Goal: Register for event/course

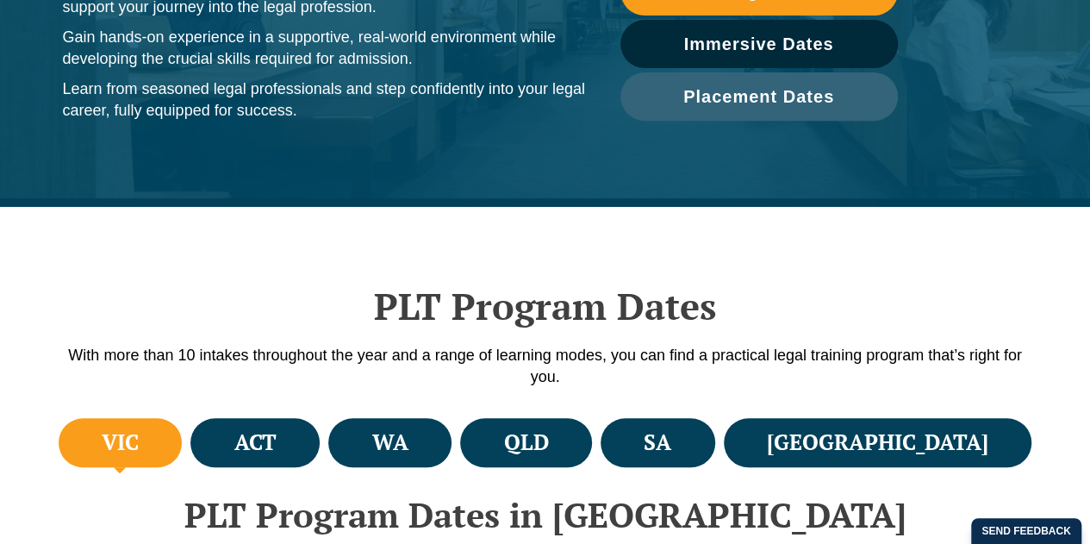
click at [917, 457] on div "Our Practical Legal Training Program Program Dates & Fees Chat with us 2025 PLT…" at bounding box center [676, 289] width 811 height 388
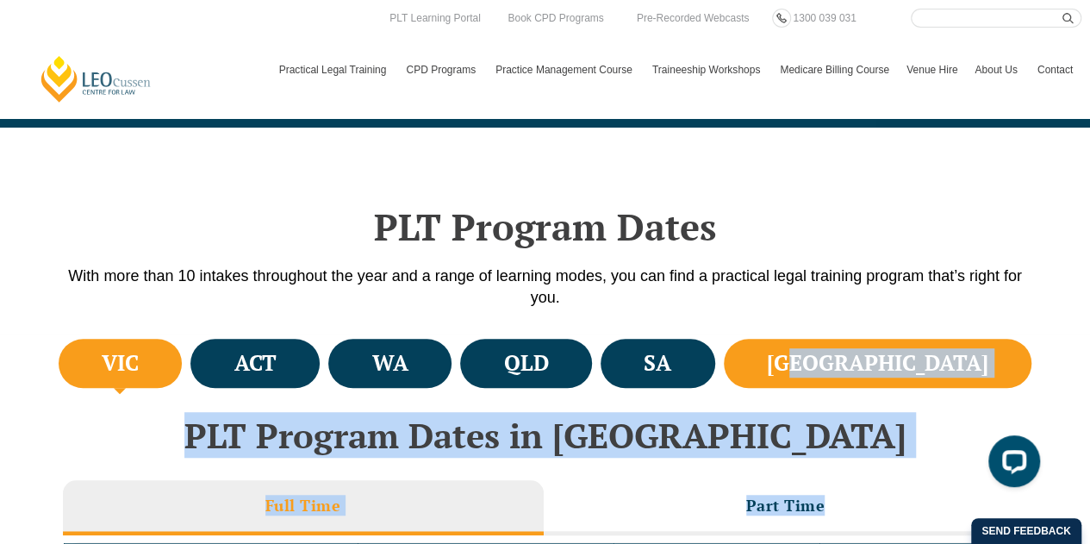
drag, startPoint x: 911, startPoint y: 487, endPoint x: 963, endPoint y: 372, distance: 126.6
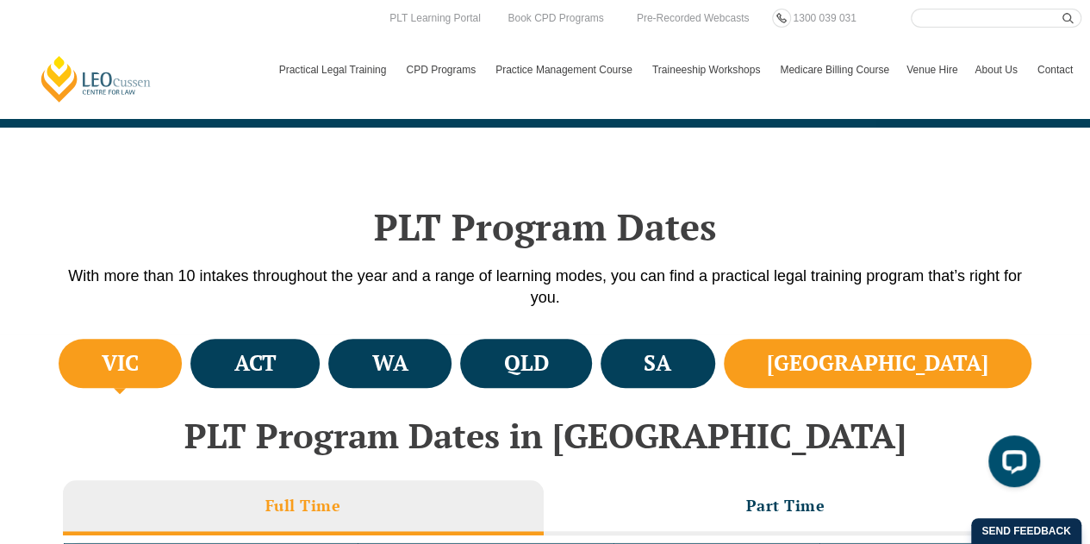
click at [936, 365] on h4 "NSW" at bounding box center [878, 363] width 222 height 28
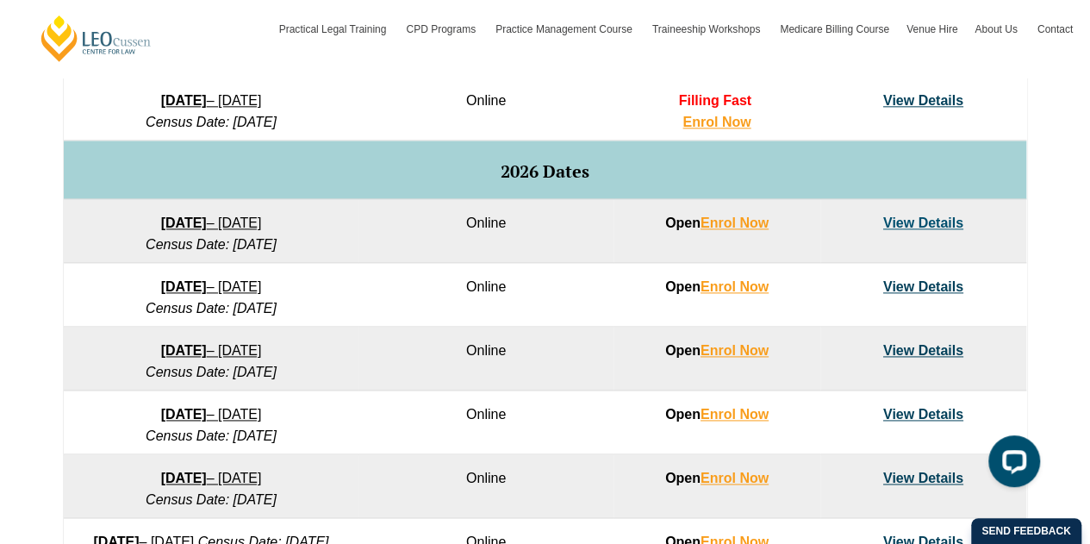
scroll to position [1024, 0]
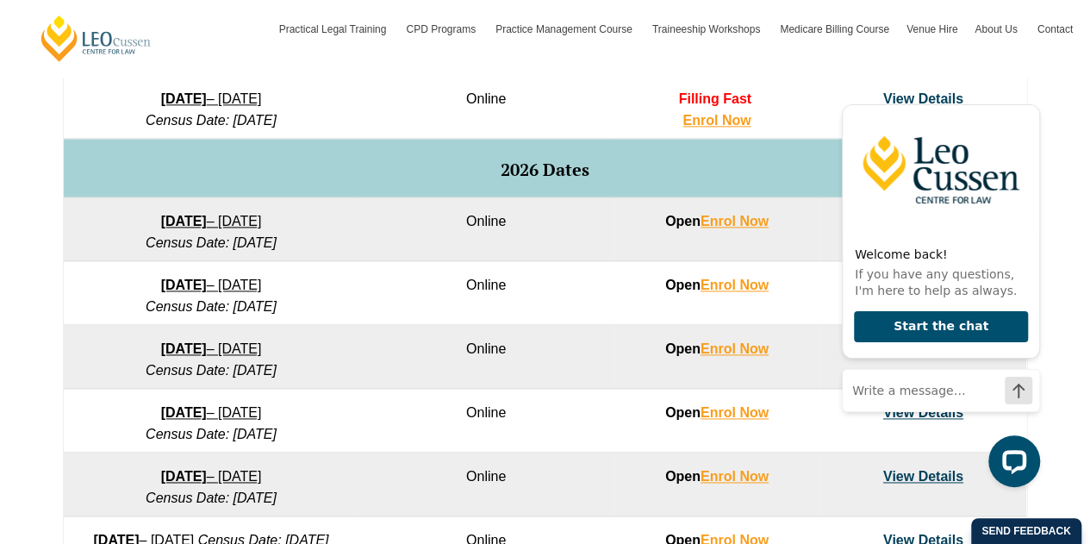
click at [729, 227] on td "Open Enrol Now" at bounding box center [717, 229] width 206 height 64
click at [715, 222] on link "Enrol Now" at bounding box center [735, 221] width 68 height 15
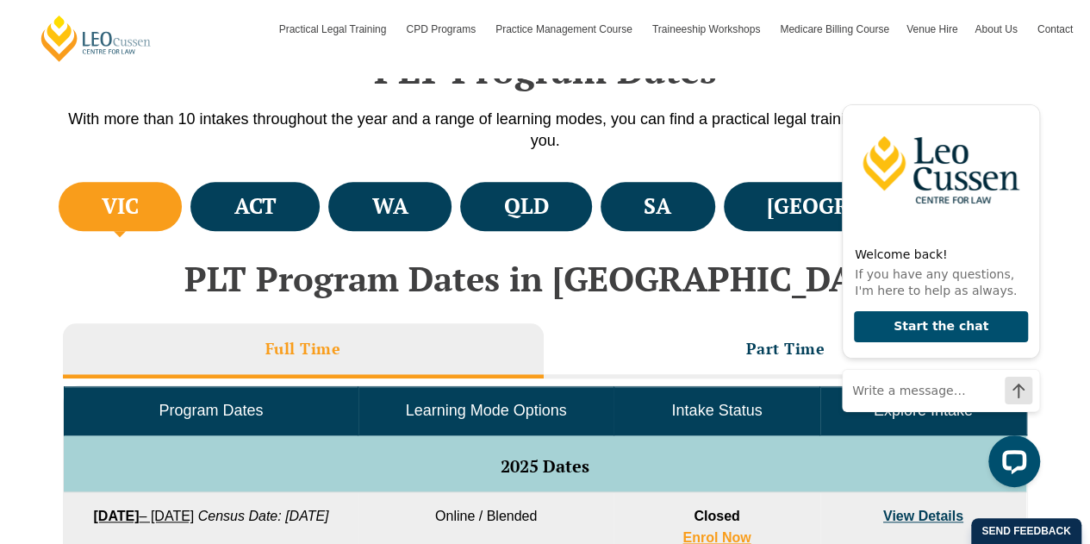
scroll to position [562, 0]
